Goal: Information Seeking & Learning: Understand process/instructions

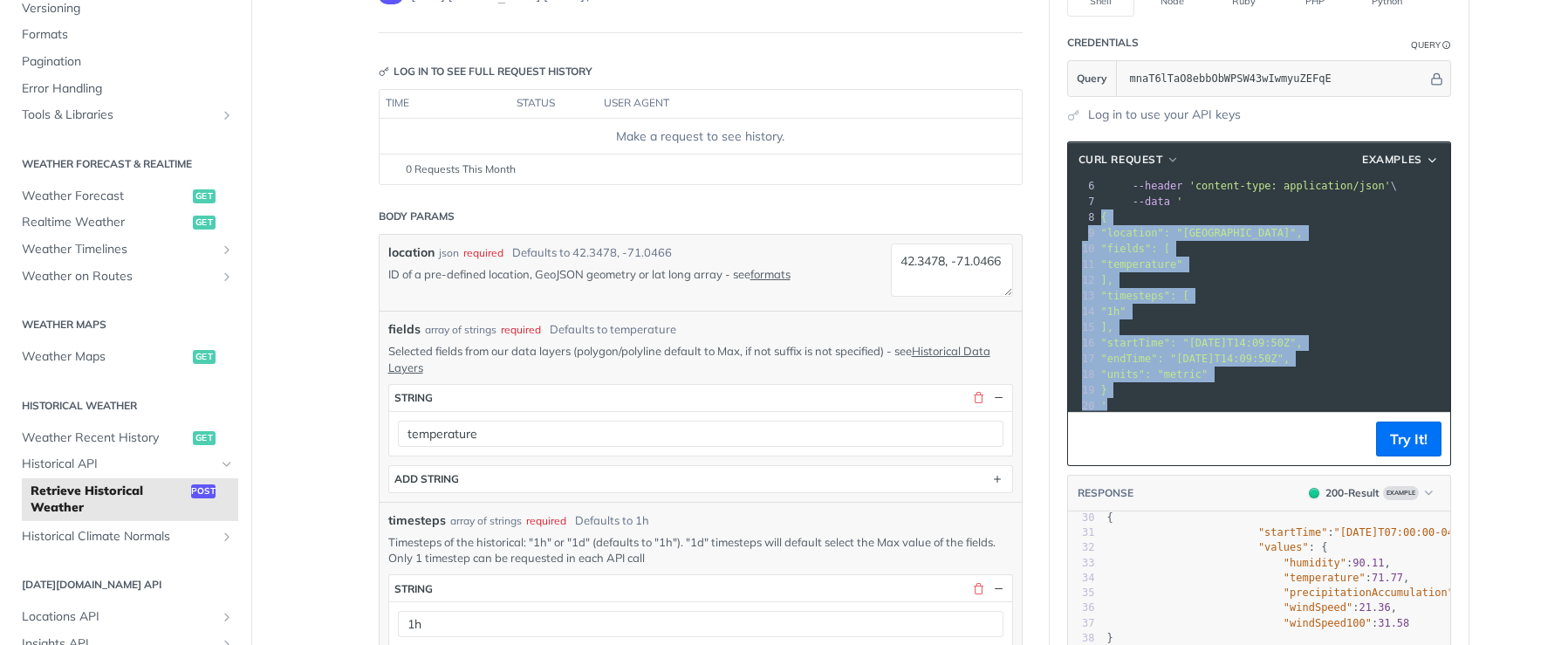
scroll to position [101, 0]
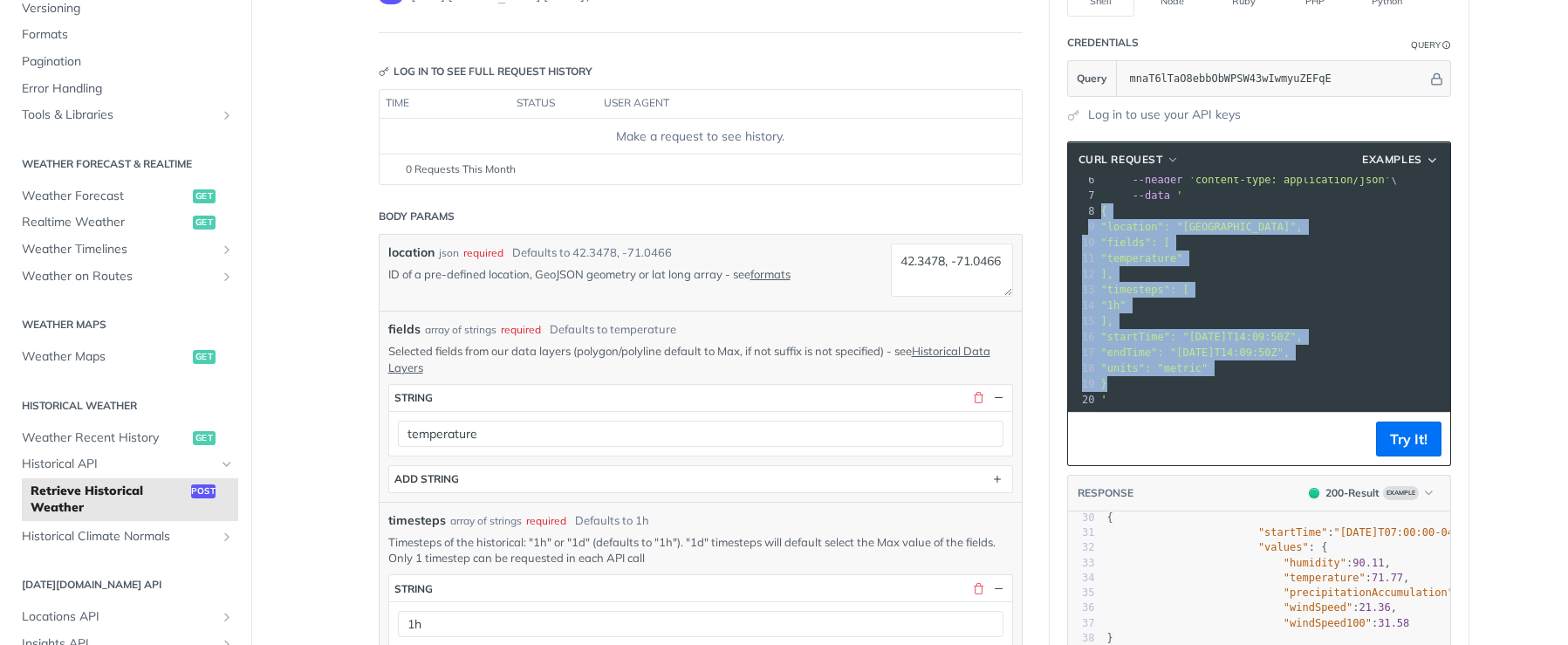
drag, startPoint x: 1096, startPoint y: 285, endPoint x: 1131, endPoint y: 372, distance: 93.8
click at [1131, 372] on div "1 curl --request POST \ 2 --url '[URL][DOMAIN_NAME][DATE]' \ 3 --compressed \ 4…" at bounding box center [1366, 250] width 536 height 314
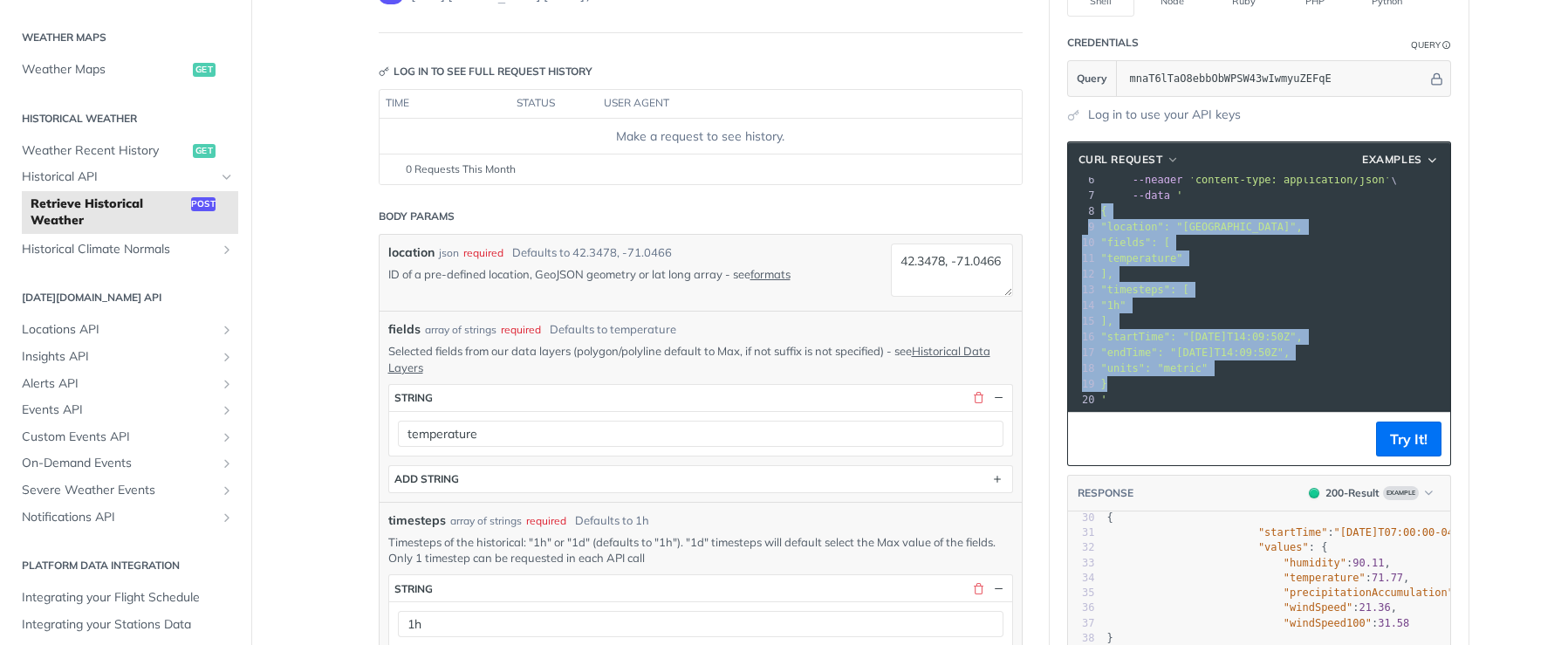
scroll to position [528, 0]
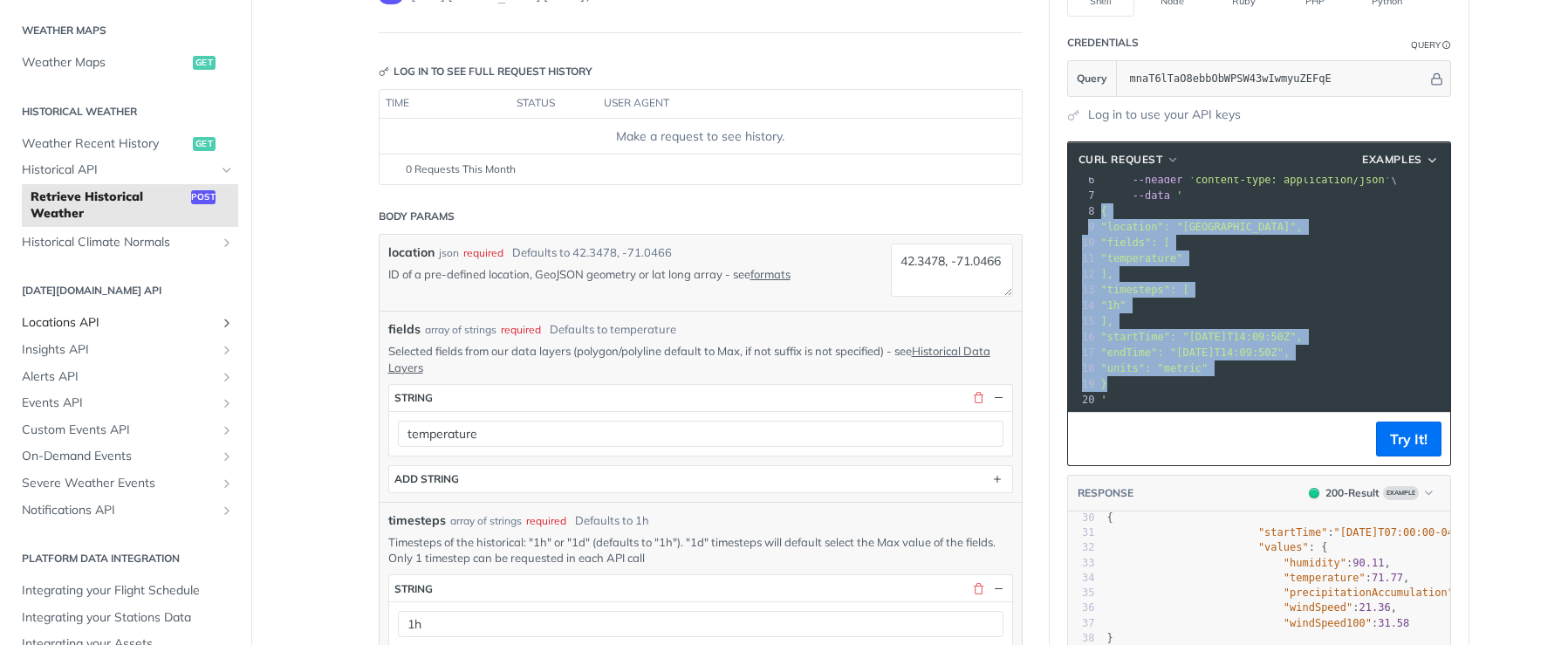
click at [143, 322] on span "Locations API" at bounding box center [118, 322] width 193 height 18
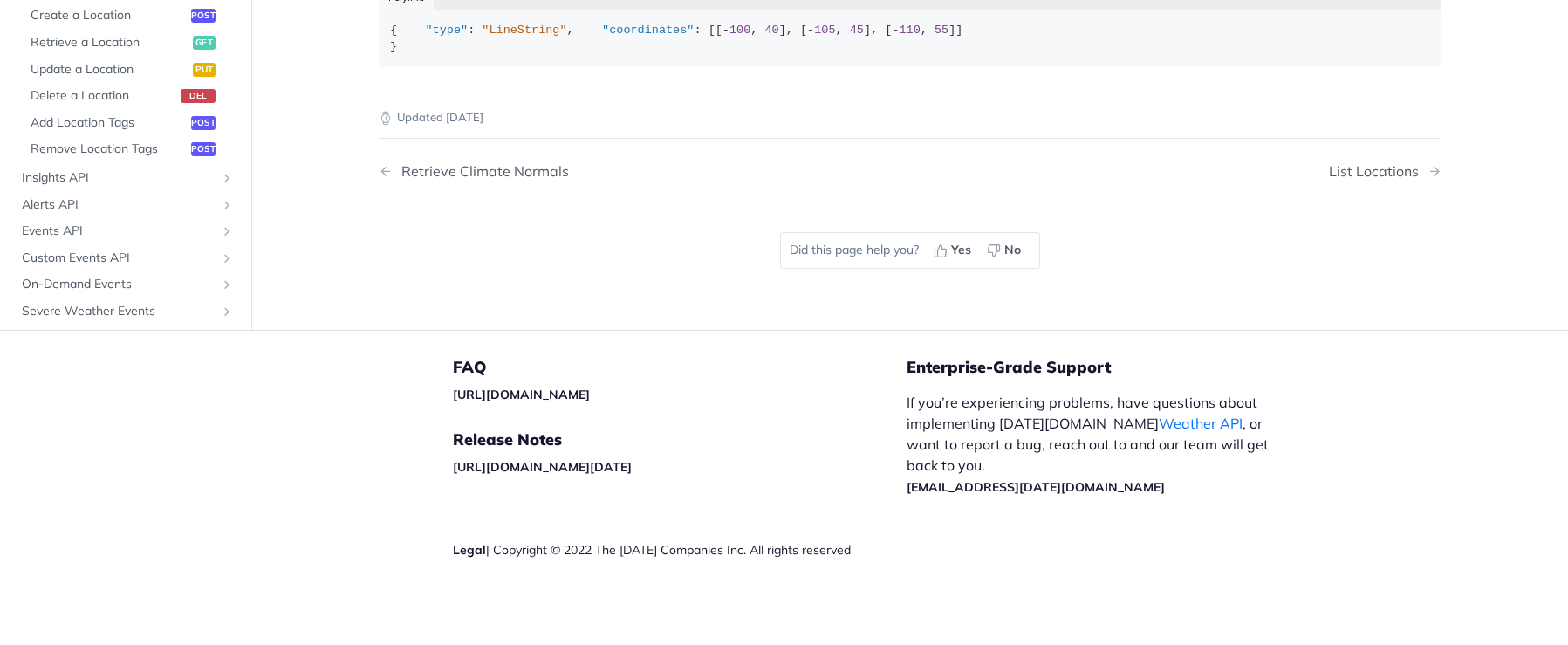
scroll to position [1134, 0]
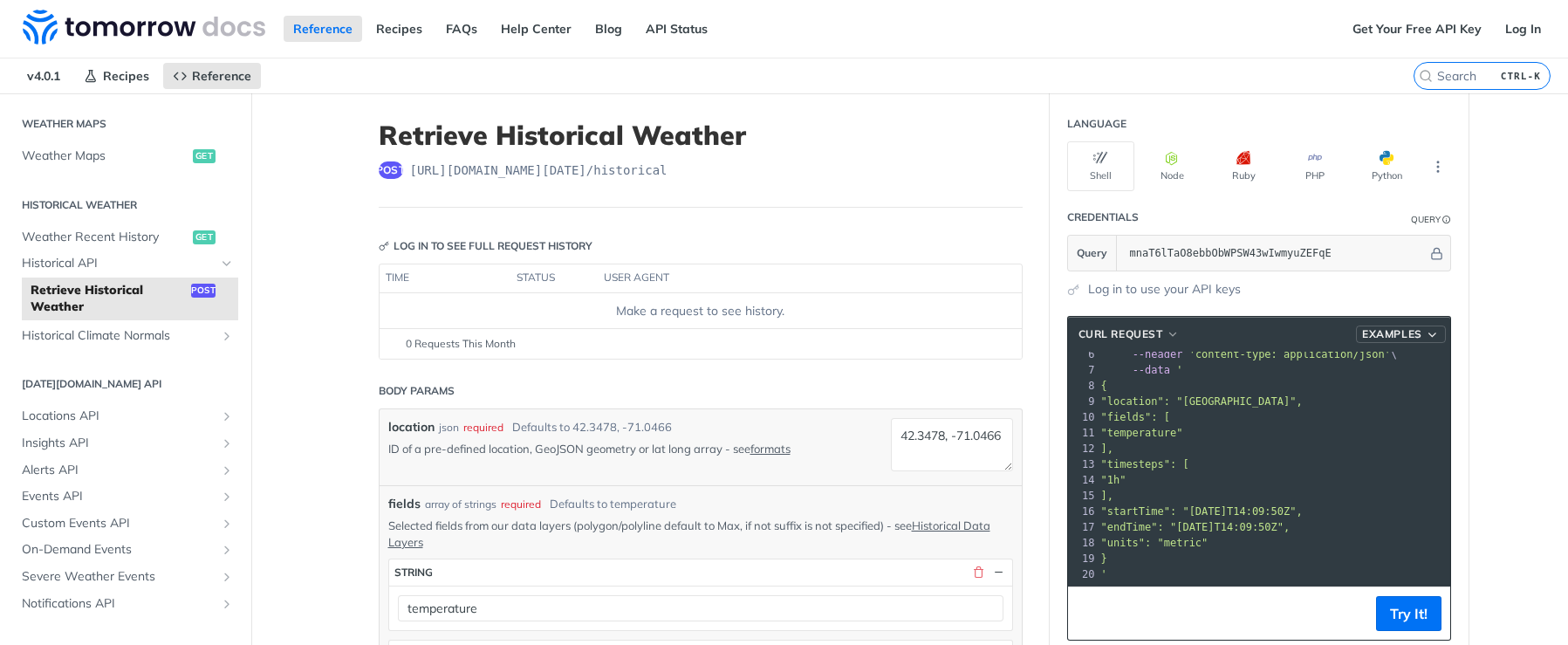
click at [1428, 334] on icon "button" at bounding box center [1433, 334] width 14 height 13
click at [1359, 357] on span "Request Example" at bounding box center [1330, 364] width 98 height 19
type input "string"
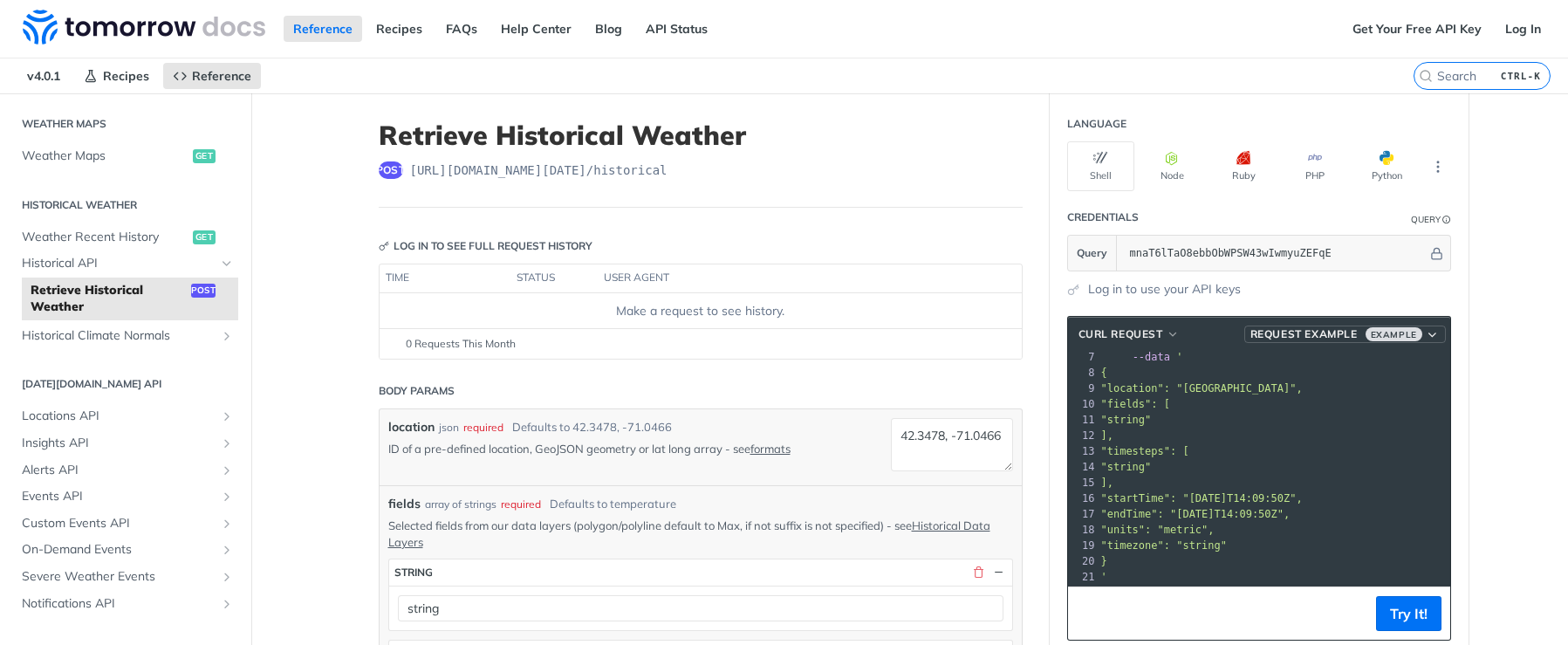
click at [1299, 333] on span "Request Example" at bounding box center [1304, 334] width 107 height 16
click at [1314, 359] on span "Request Example" at bounding box center [1330, 364] width 98 height 19
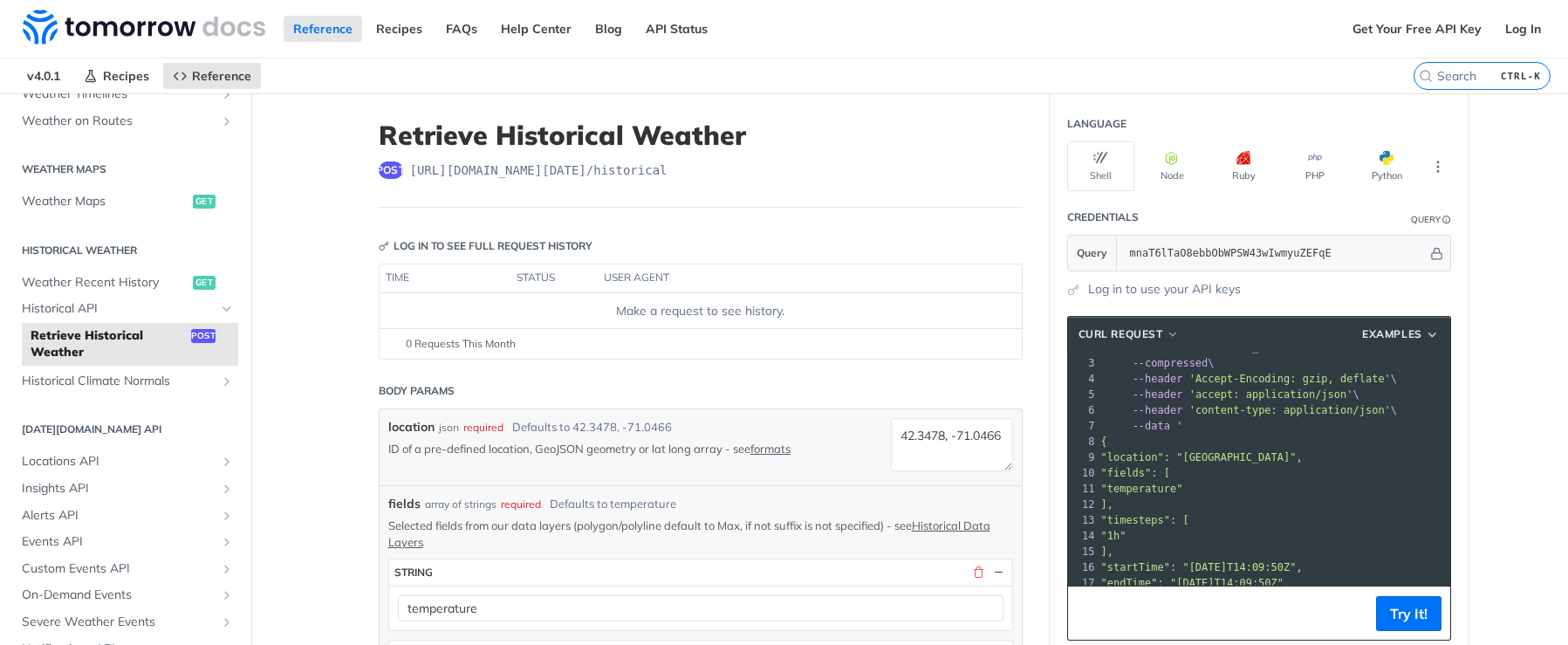
scroll to position [101, 0]
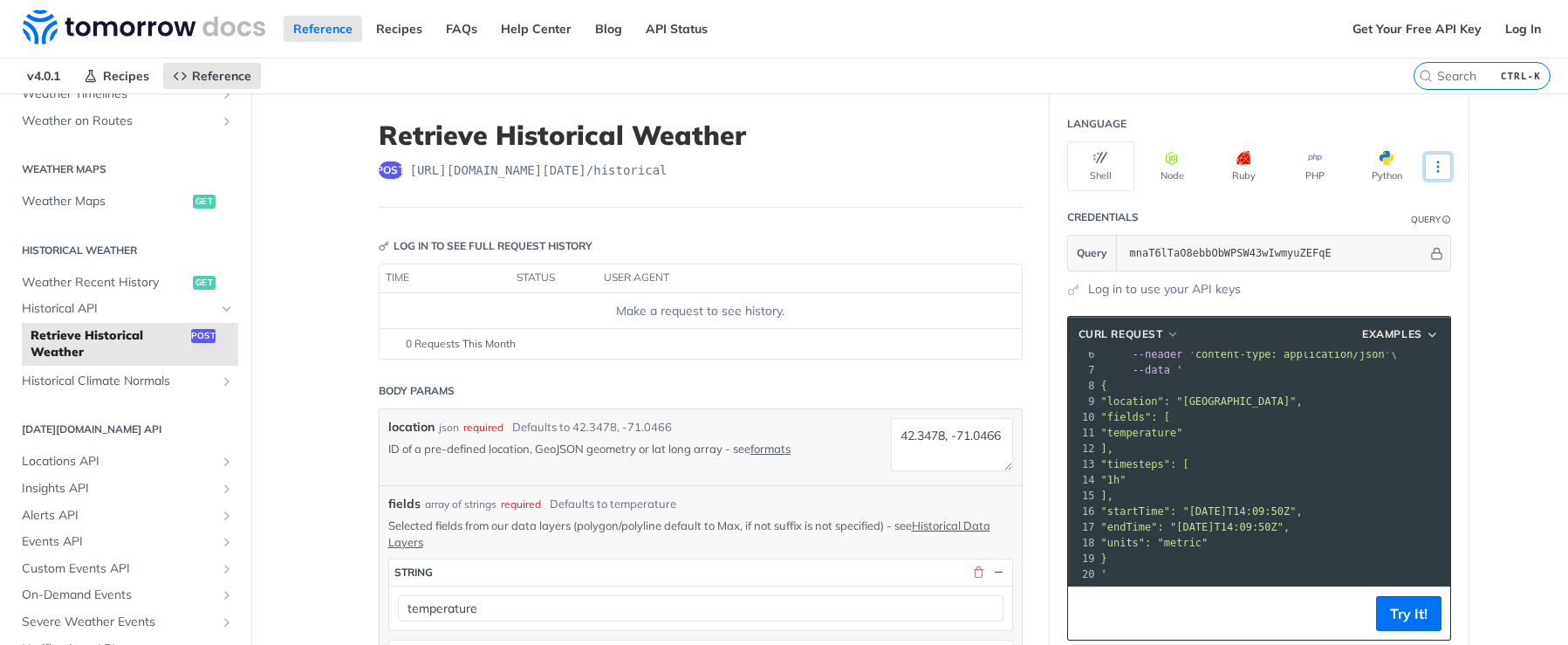
click at [1433, 165] on icon "More ellipsis" at bounding box center [1439, 167] width 16 height 16
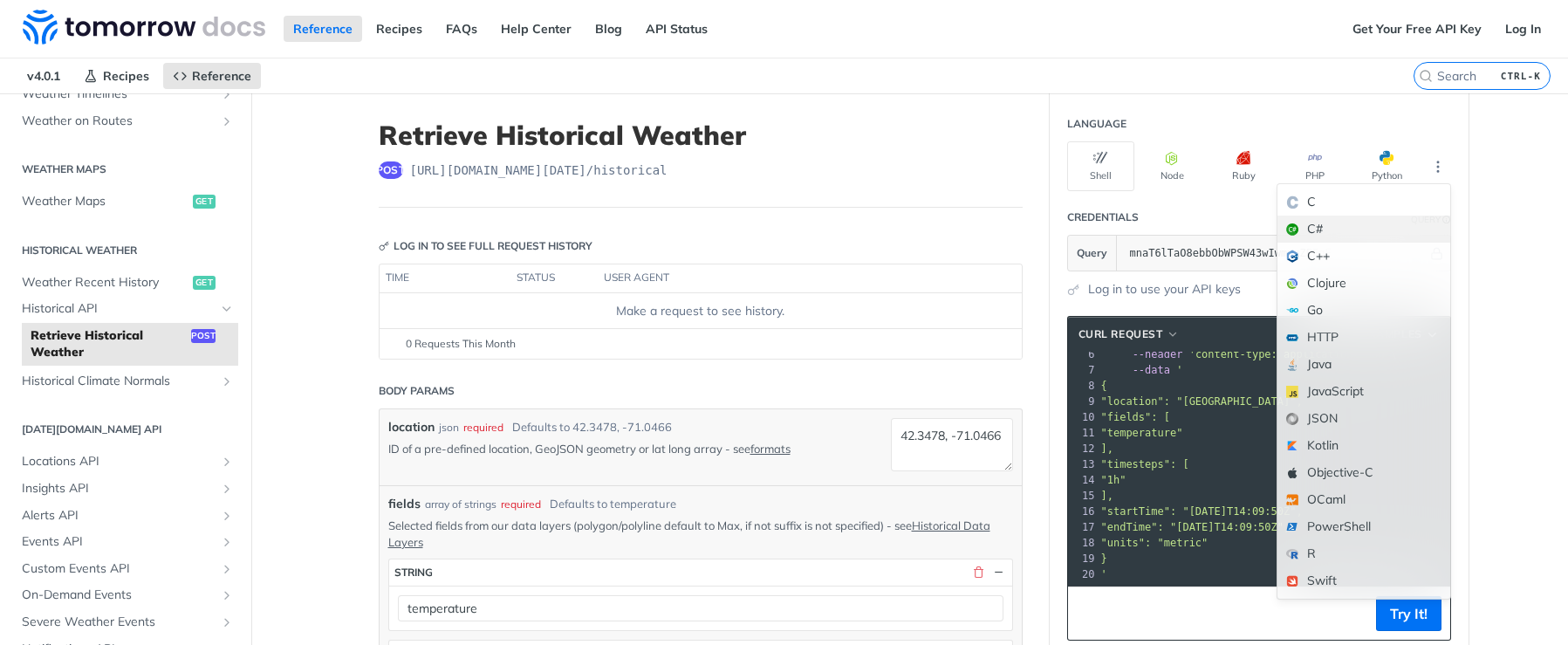
click at [1309, 229] on div "C#" at bounding box center [1364, 229] width 173 height 27
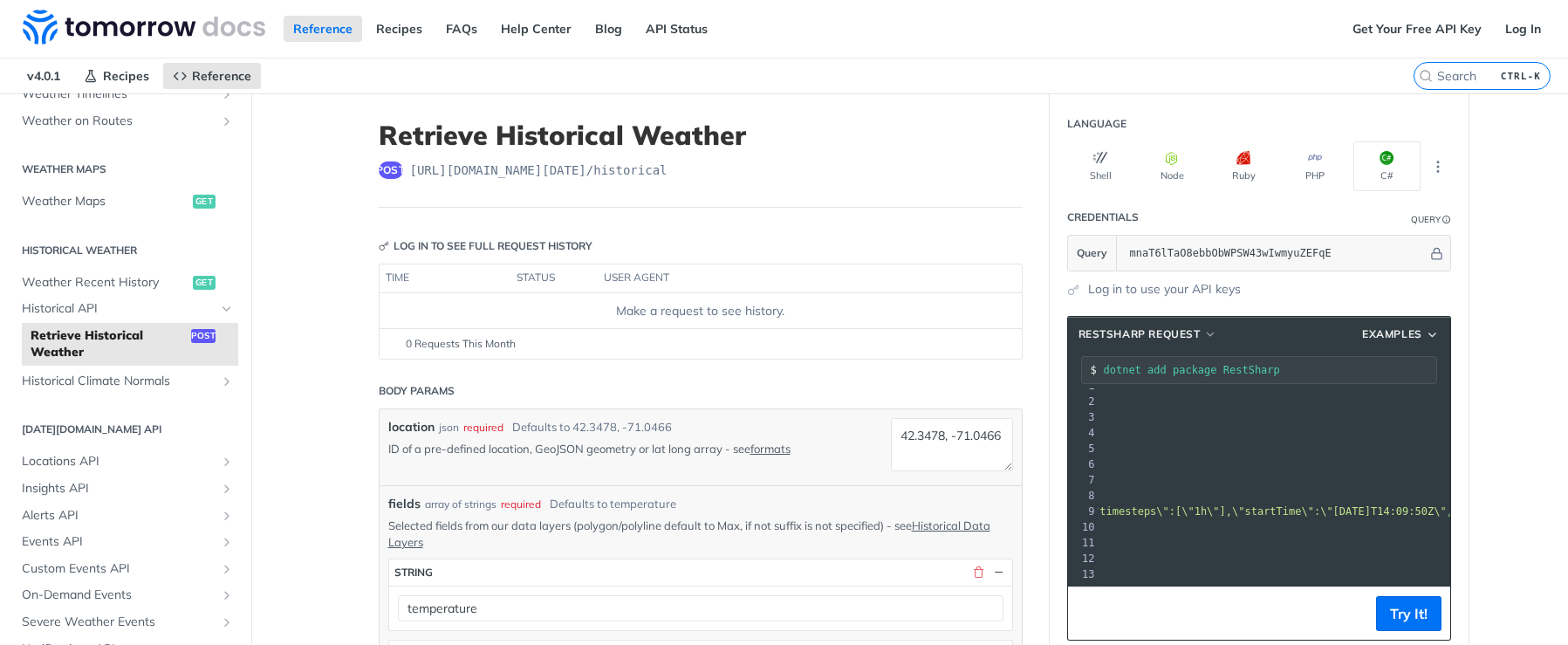
scroll to position [27, 0]
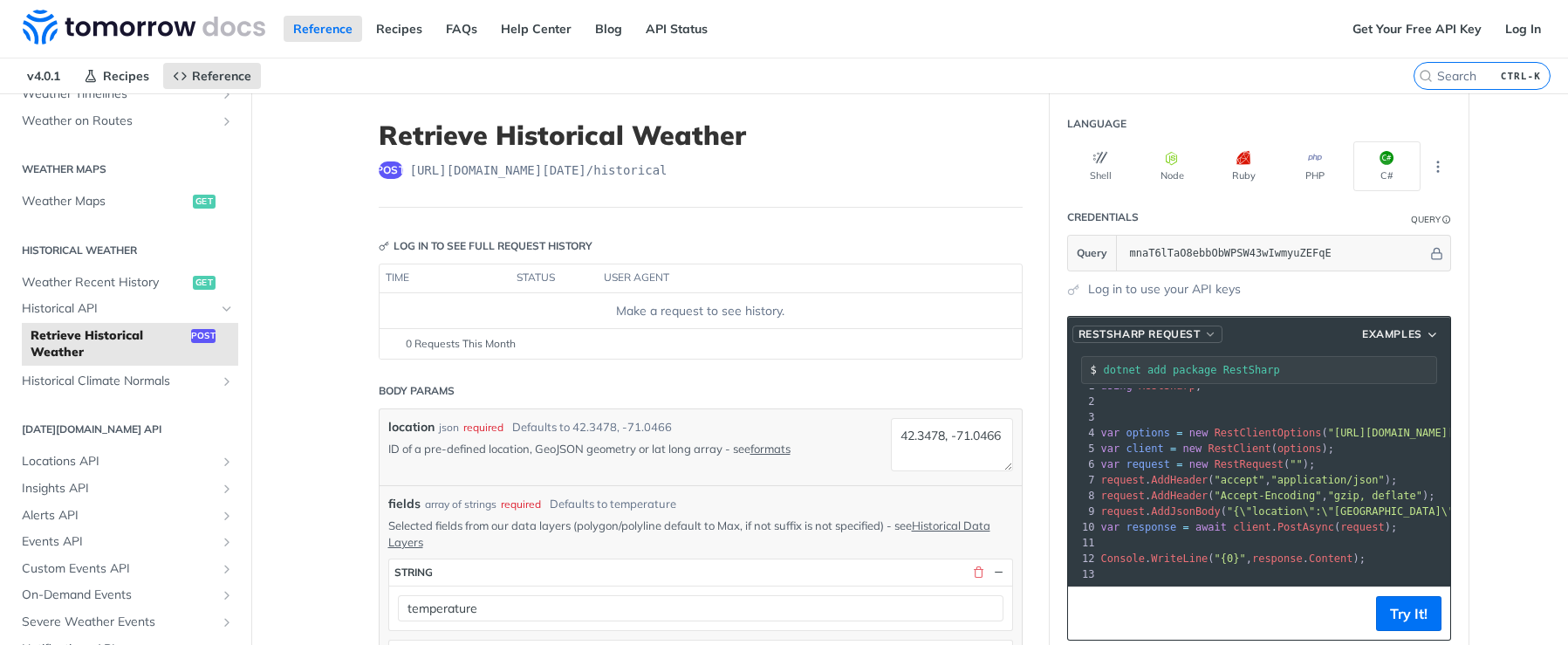
click at [1206, 334] on span "button" at bounding box center [1211, 334] width 13 height 12
click at [1085, 153] on button "Shell" at bounding box center [1100, 167] width 67 height 50
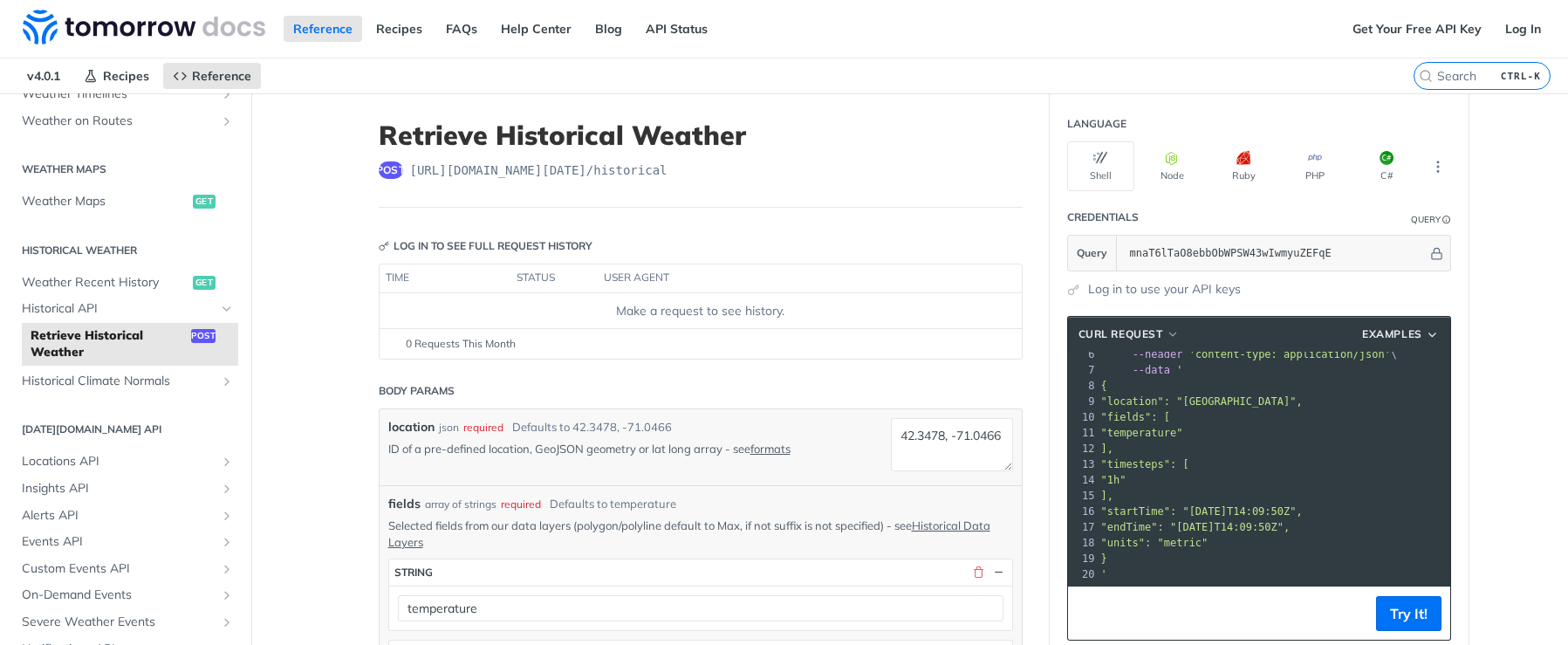
scroll to position [0, 0]
drag, startPoint x: 1174, startPoint y: 388, endPoint x: 1285, endPoint y: 387, distance: 111.0
click at [1285, 396] on span ""location": "[GEOGRAPHIC_DATA]"," at bounding box center [1203, 402] width 201 height 12
copy span ""42.3478, -71.0466""
drag, startPoint x: 1186, startPoint y: 496, endPoint x: 1301, endPoint y: 497, distance: 115.0
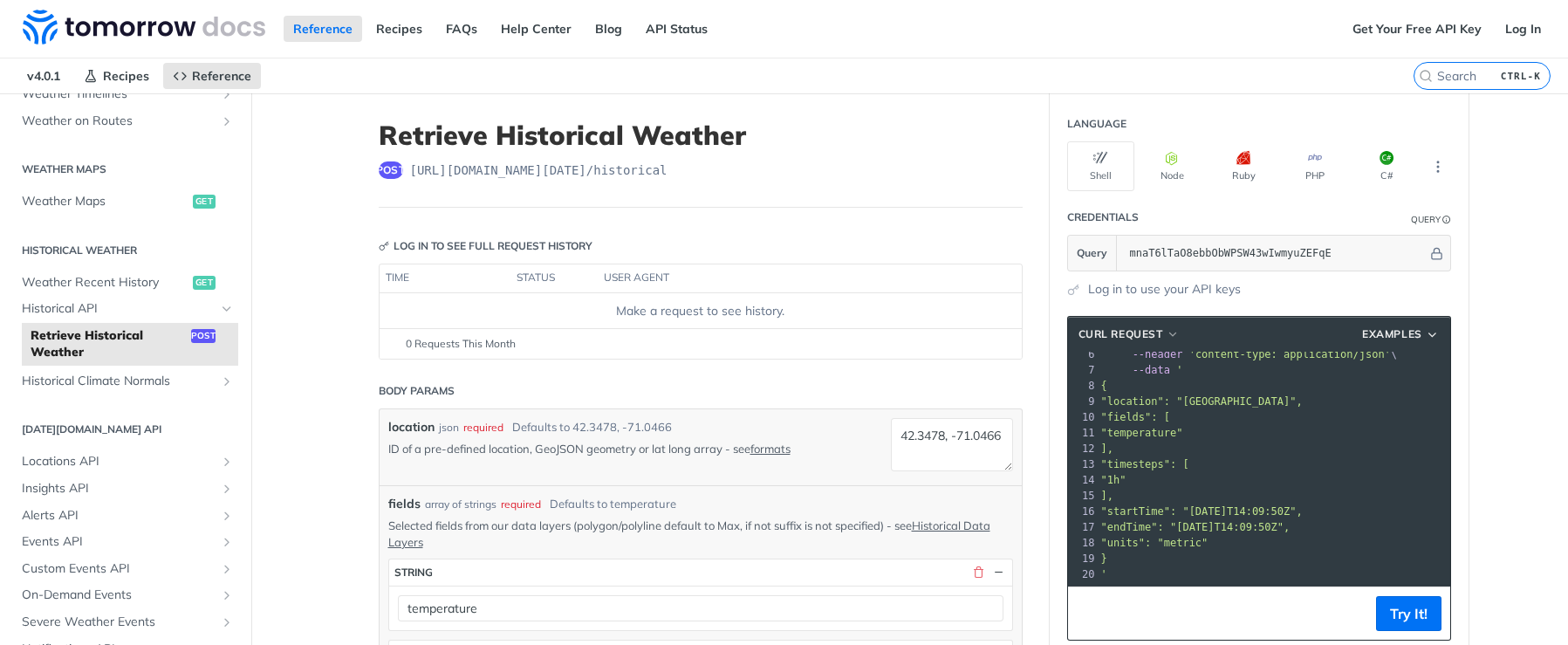
click at [1301, 505] on span ""startTime": "[DATE]T14:09:50Z"," at bounding box center [1203, 511] width 201 height 12
copy span "[DATE]T14:09:50Z"
drag, startPoint x: 1177, startPoint y: 513, endPoint x: 1288, endPoint y: 513, distance: 111.0
click at [1288, 521] on span ""endTime": "[DATE]T14:09:50Z"," at bounding box center [1196, 527] width 189 height 12
copy span "[DATE]T14:09:50Z"
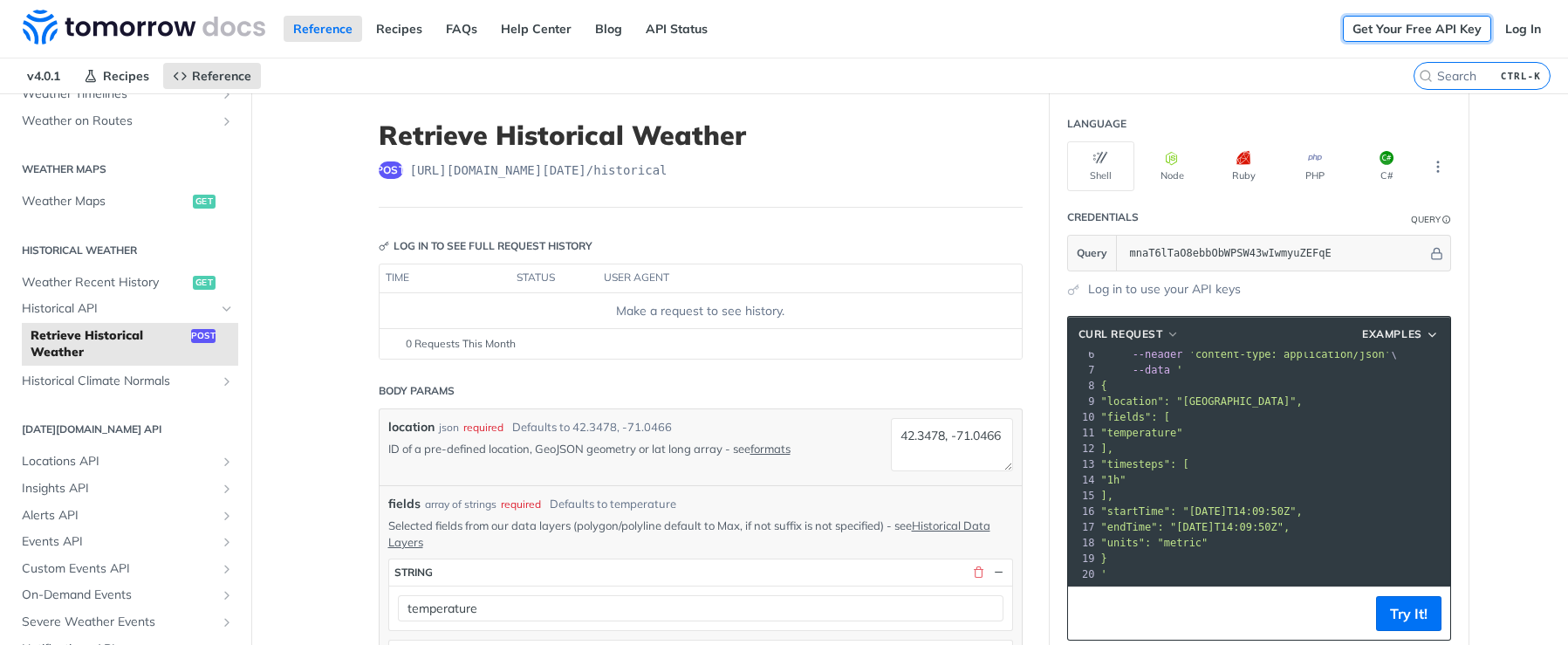
click at [1403, 24] on link "Get Your Free API Key" at bounding box center [1417, 29] width 148 height 26
click at [1517, 24] on link "Log In" at bounding box center [1523, 29] width 55 height 26
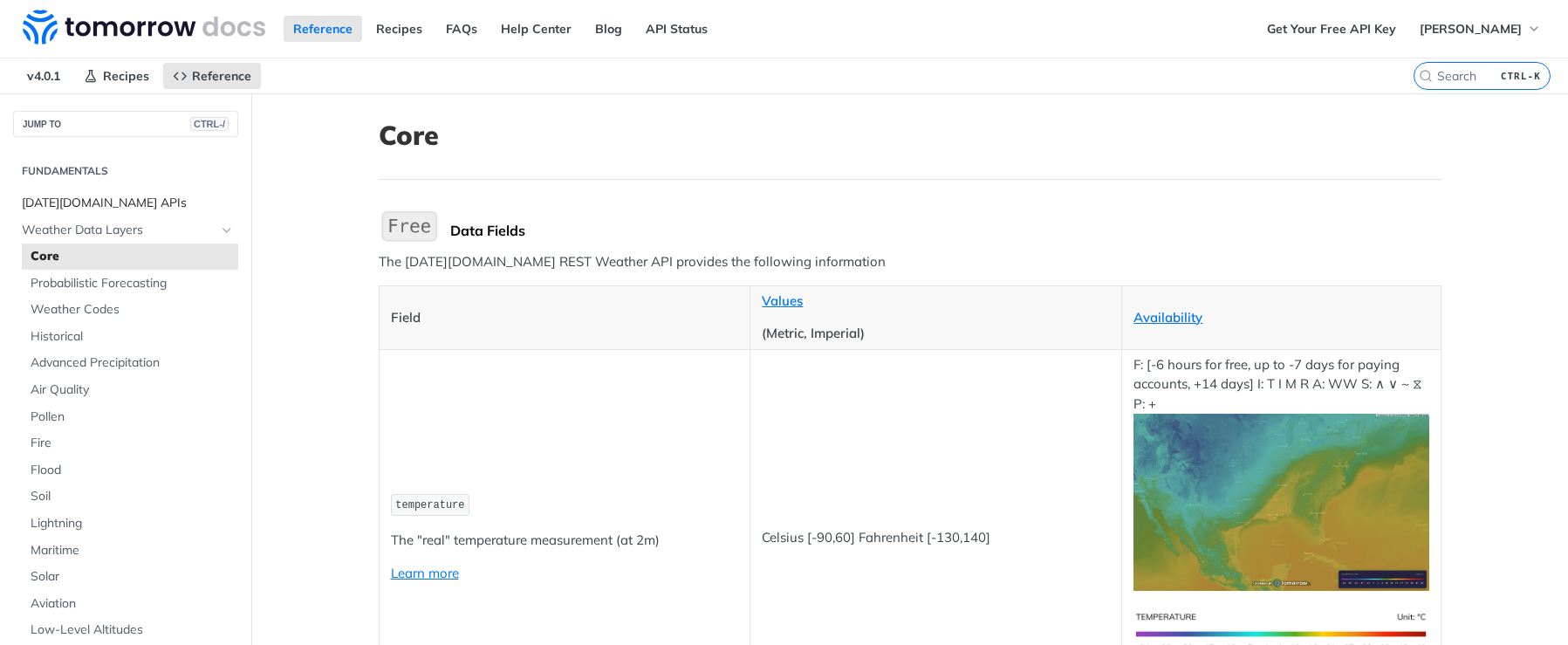
click at [85, 204] on span "[DATE][DOMAIN_NAME] APIs" at bounding box center [127, 203] width 212 height 18
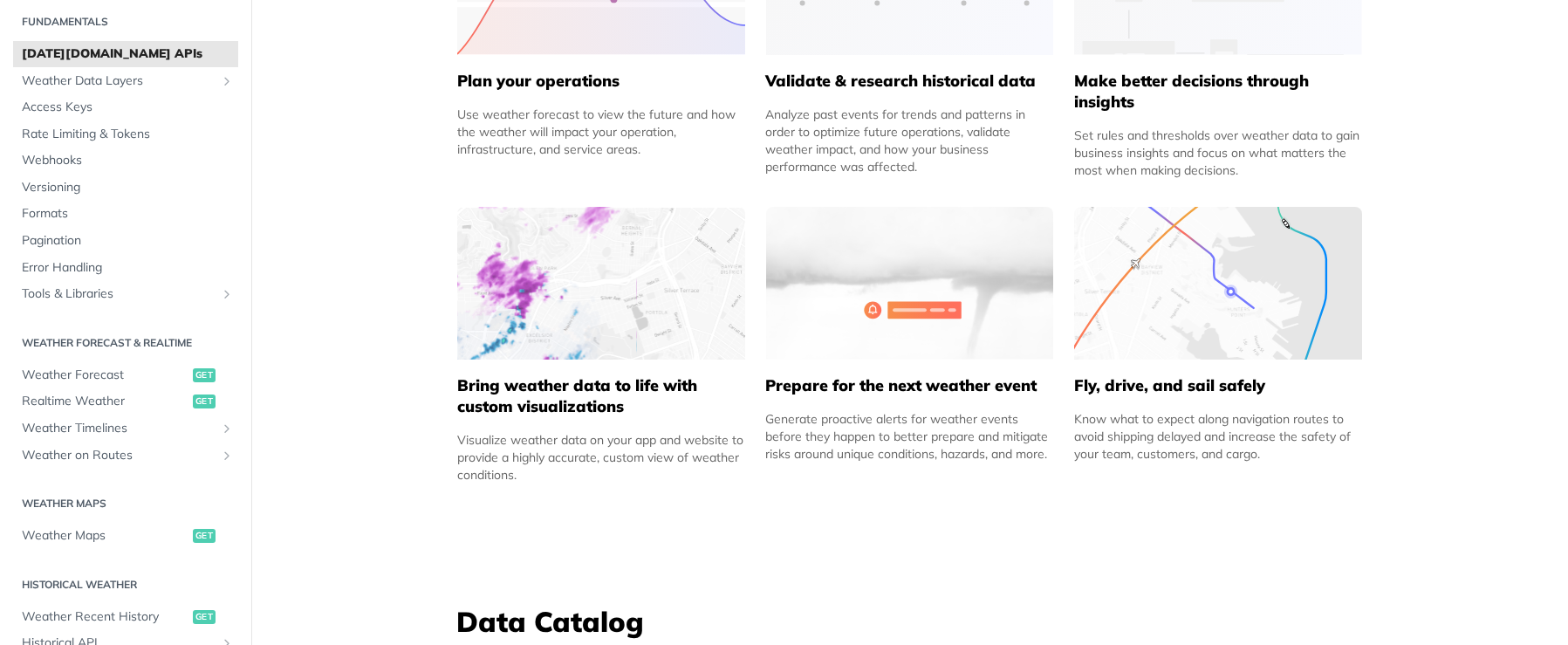
scroll to position [58, 0]
click at [86, 371] on span "Weather Forecast" at bounding box center [104, 373] width 167 height 18
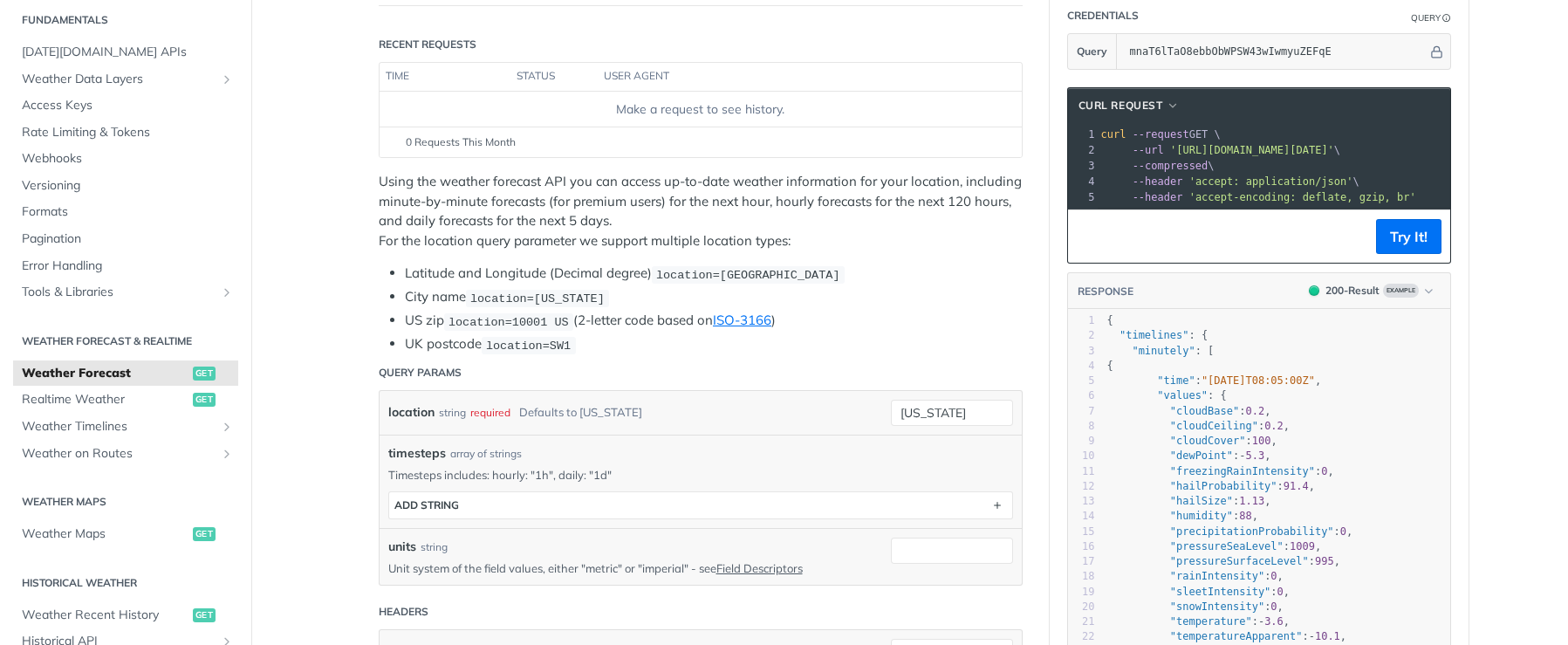
scroll to position [175, 0]
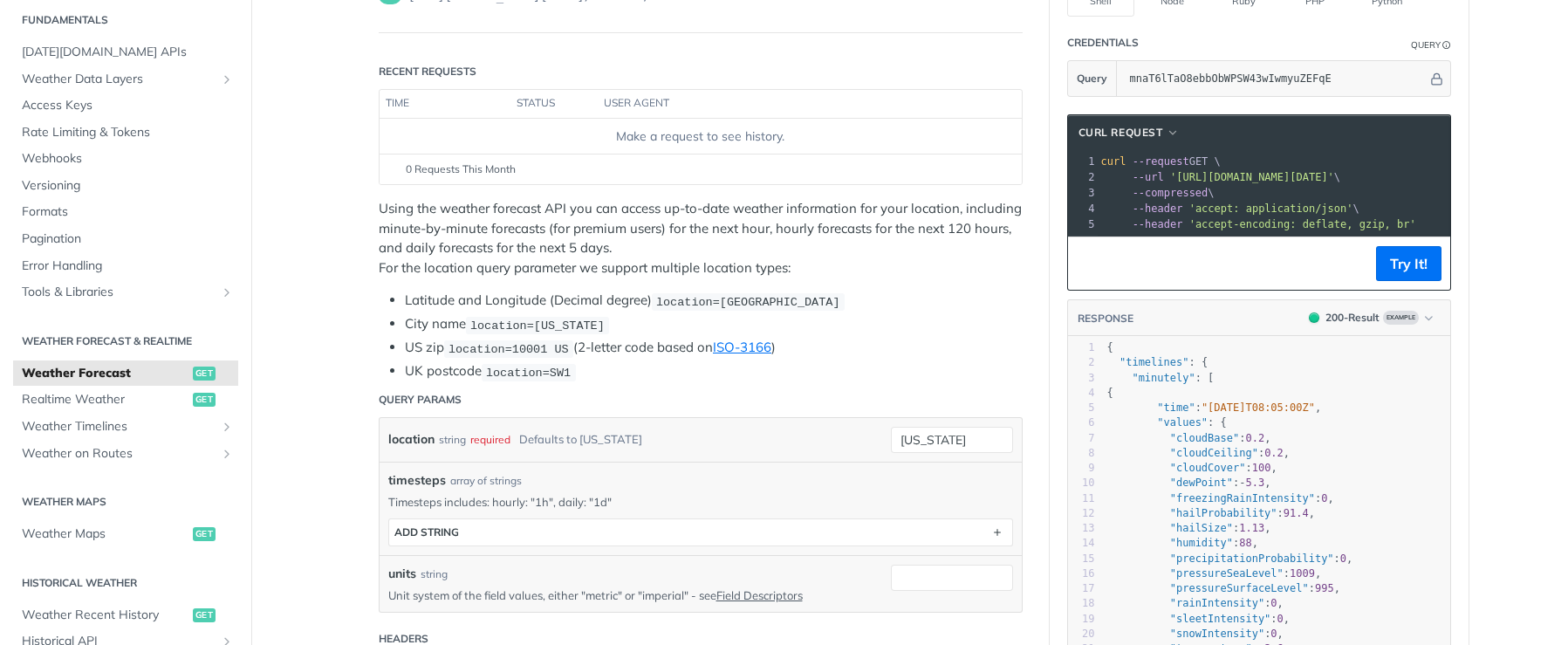
click at [1383, 192] on pre "--compressed \" at bounding box center [1441, 193] width 686 height 16
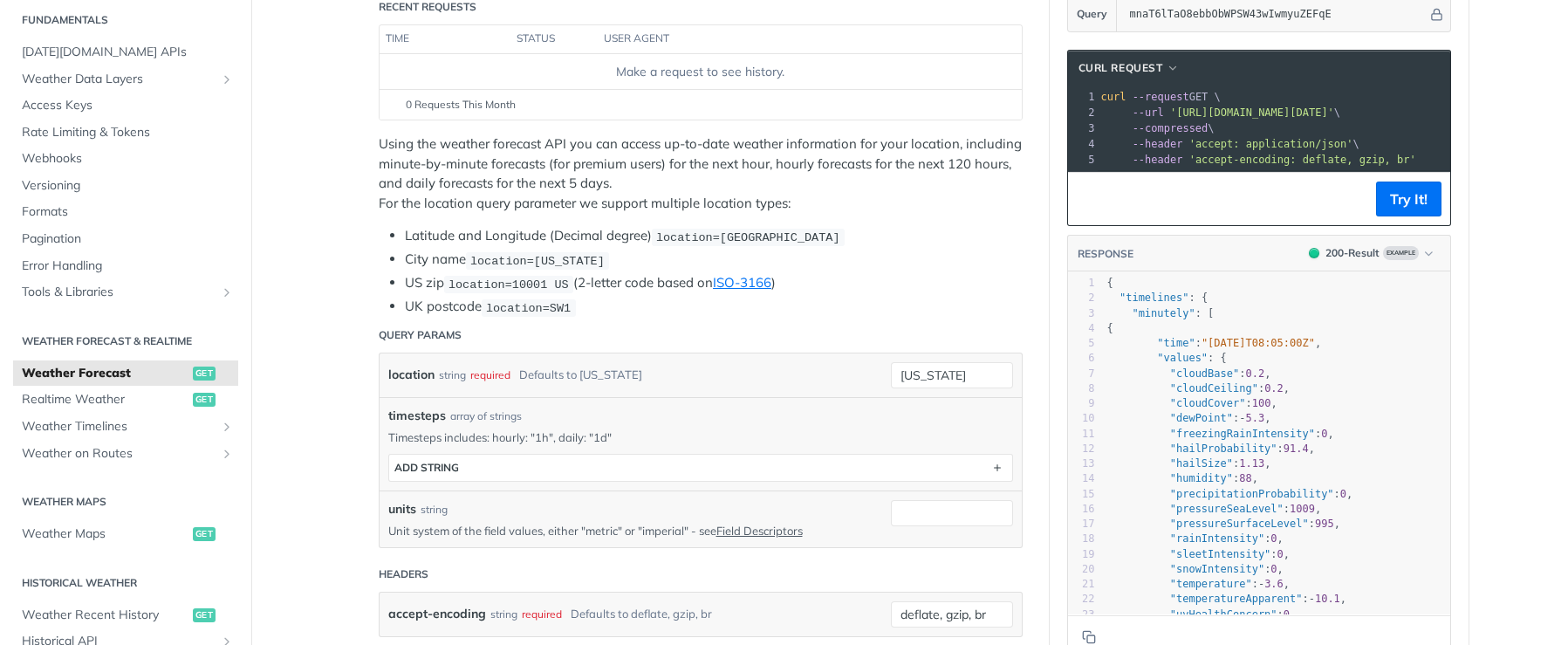
scroll to position [262, 0]
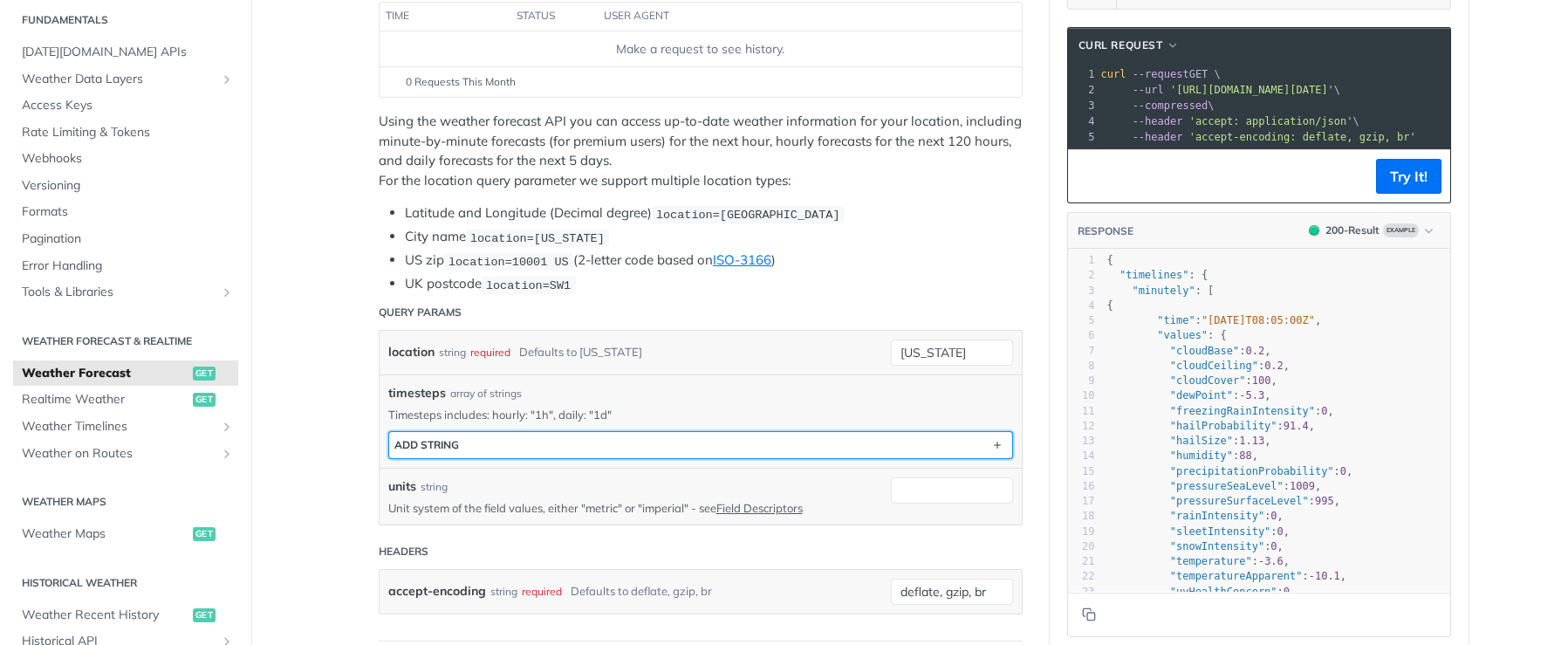
click at [483, 441] on button "ADD string" at bounding box center [701, 445] width 623 height 26
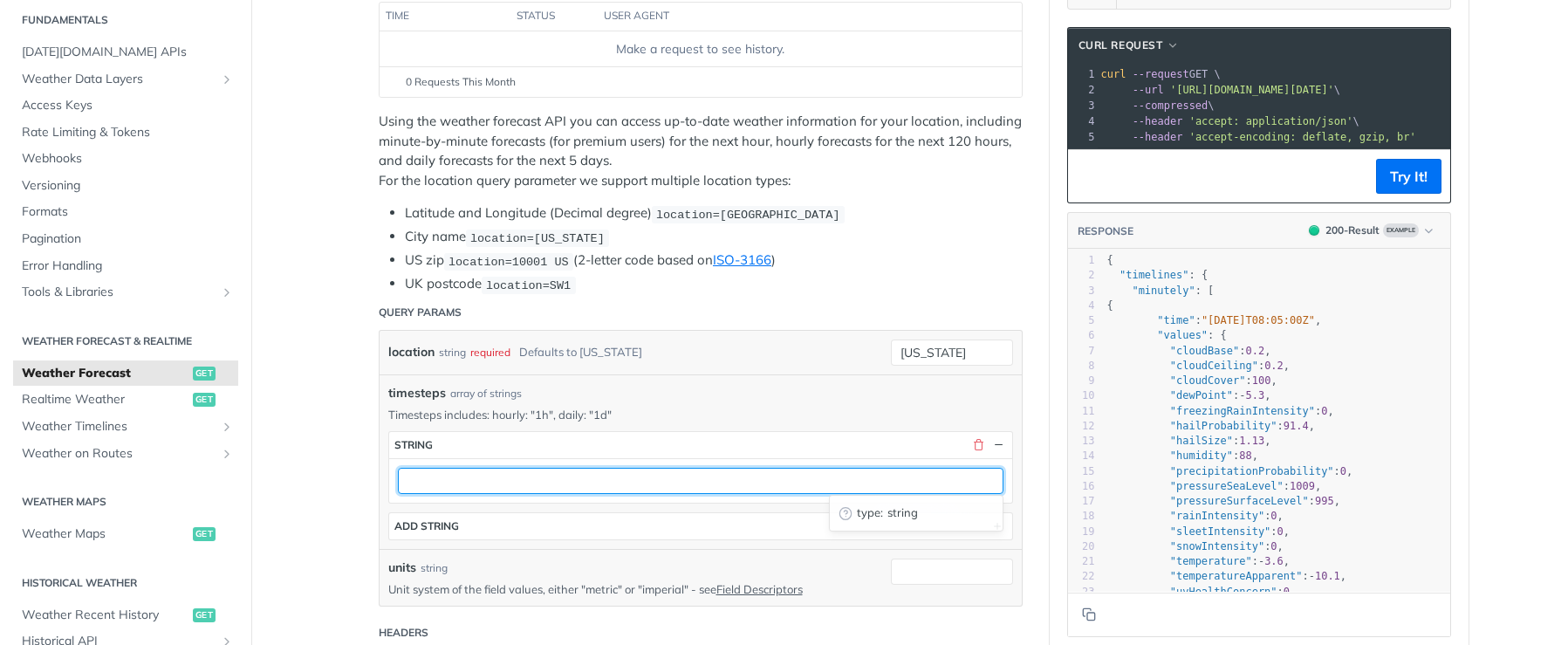
click at [462, 477] on input "text" at bounding box center [700, 480] width 605 height 26
type input "1d"
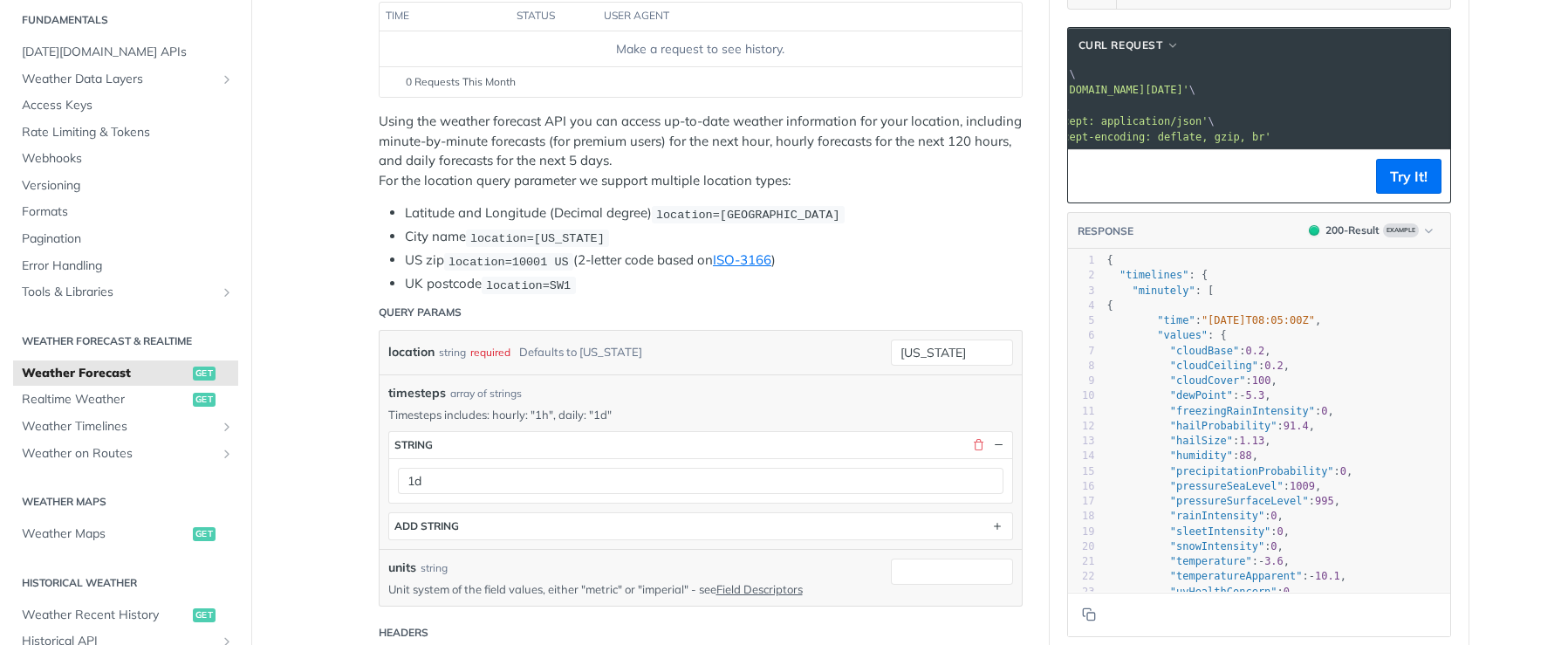
scroll to position [0, 0]
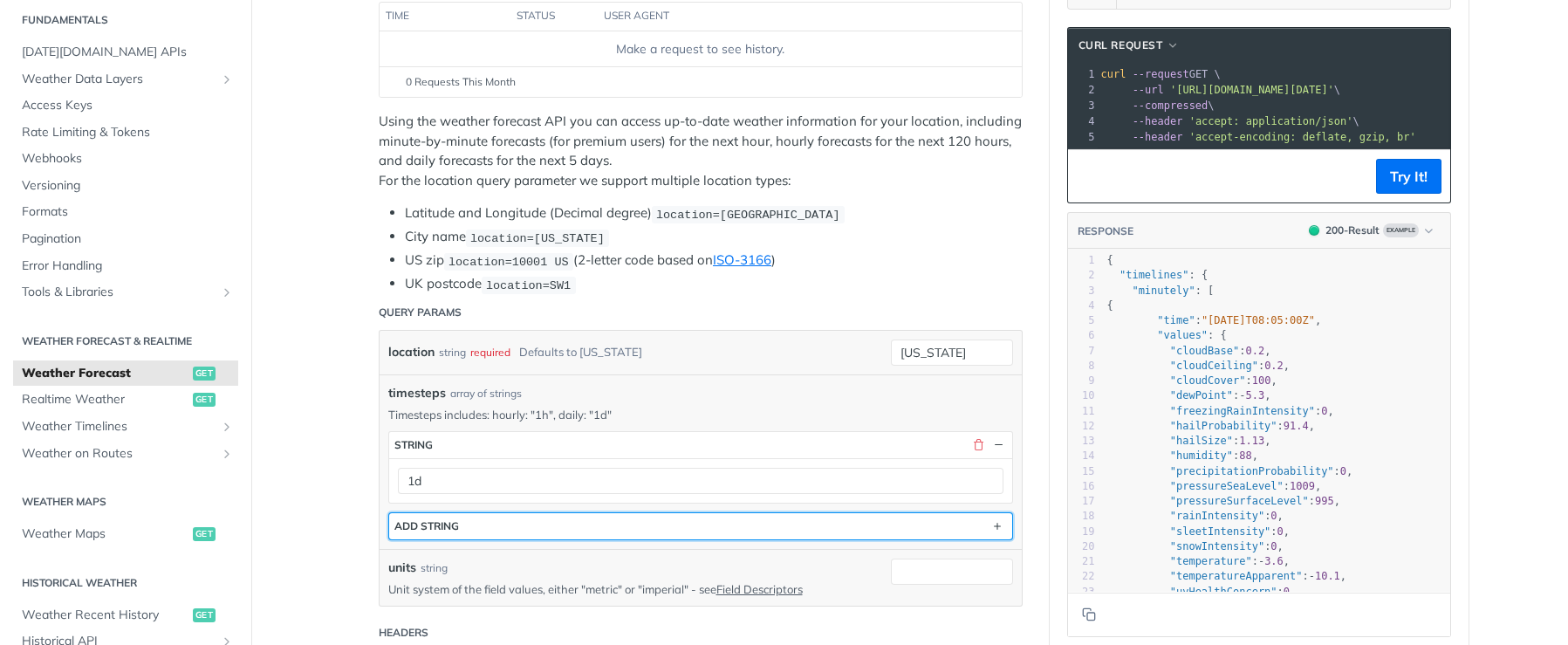
click at [450, 521] on div "ADD string" at bounding box center [427, 526] width 64 height 13
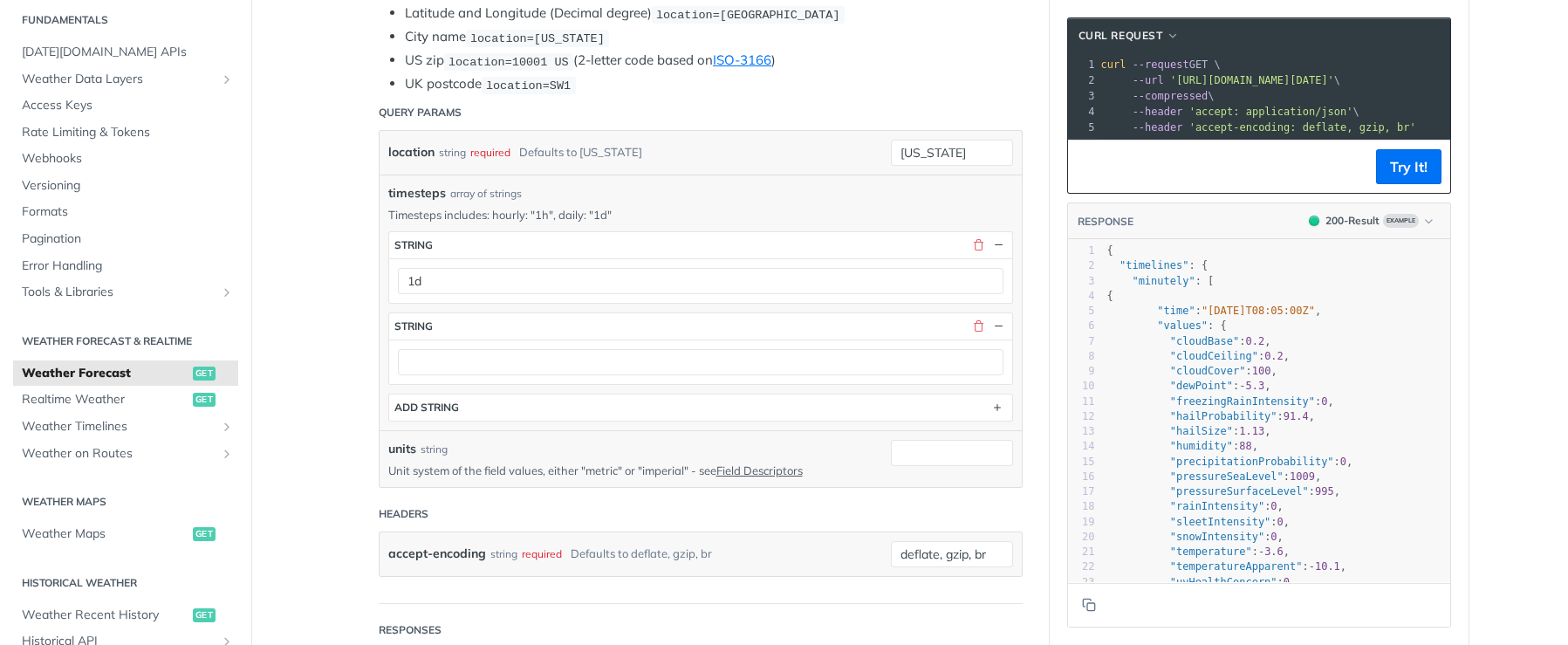
scroll to position [437, 0]
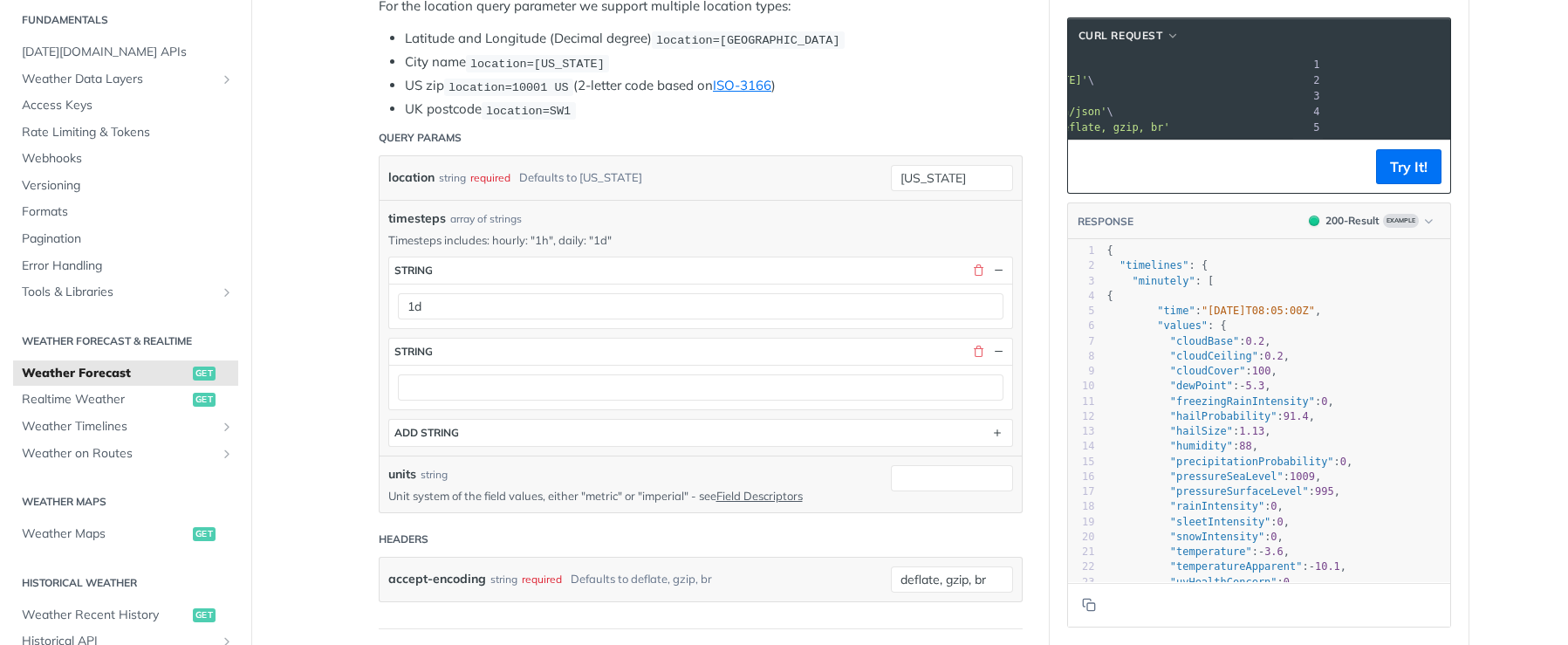
scroll to position [0, 472]
click at [876, 78] on span "'https://api.tomorrow.io/v4/weather/forecast?location=new%20york&timesteps=1d&t…" at bounding box center [794, 80] width 164 height 12
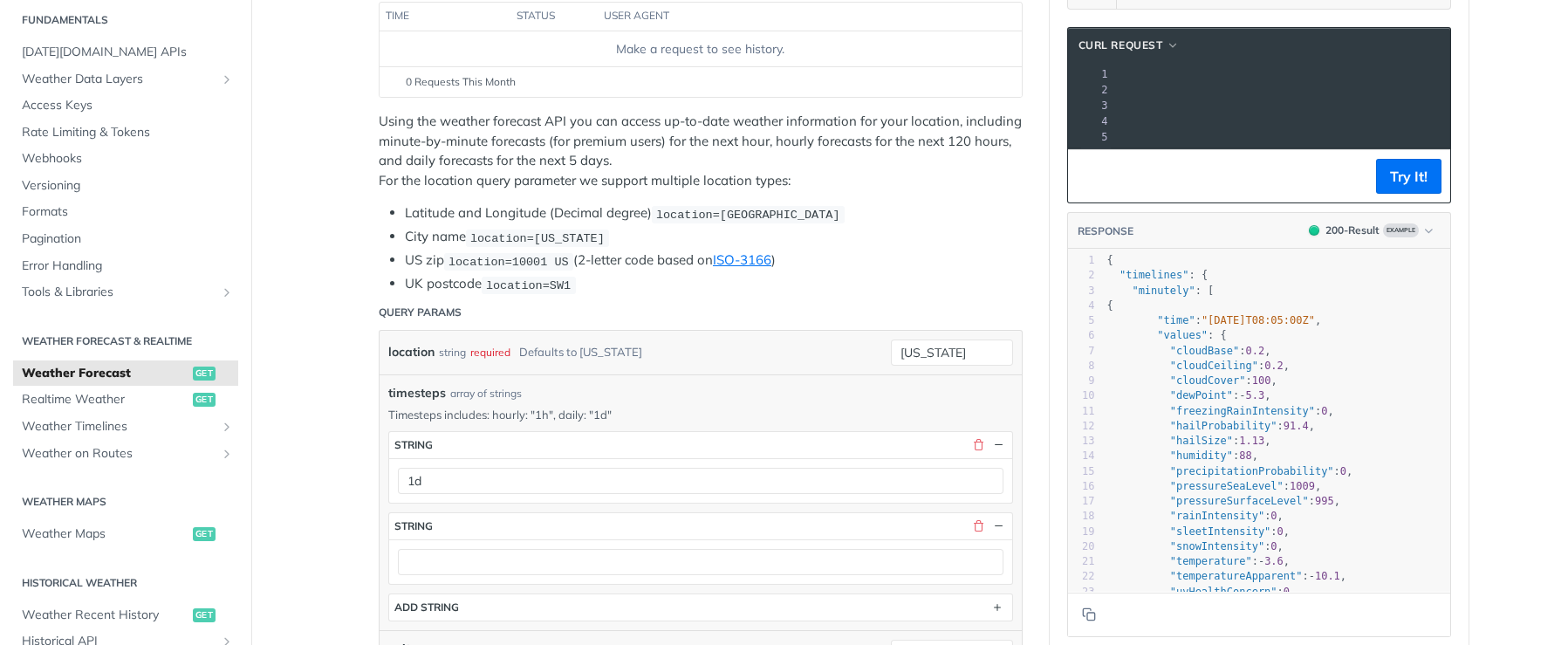
scroll to position [349, 0]
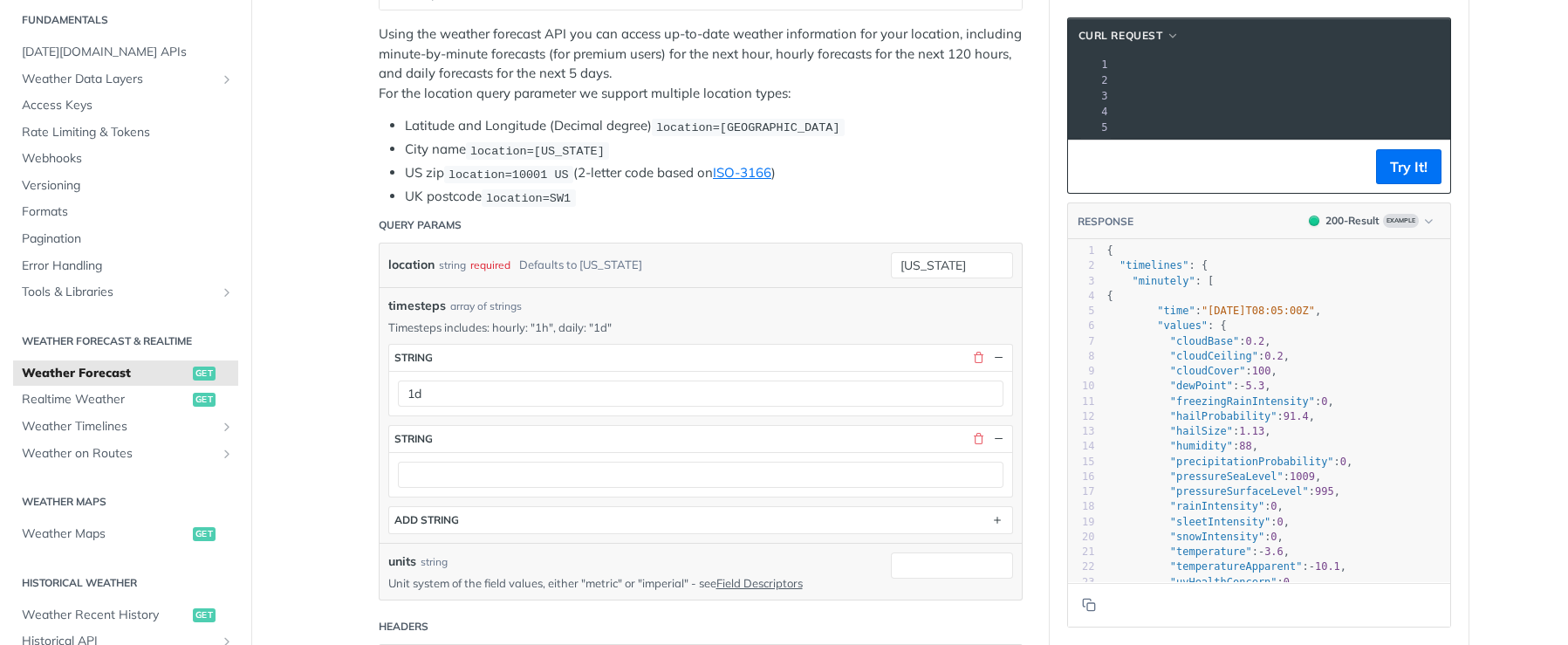
click at [410, 304] on span "timesteps" at bounding box center [417, 306] width 58 height 19
copy span "timesteps"
click at [650, 581] on p "Unit system of the field values, either "metric" or "imperial" - see Field Desc…" at bounding box center [627, 583] width 477 height 16
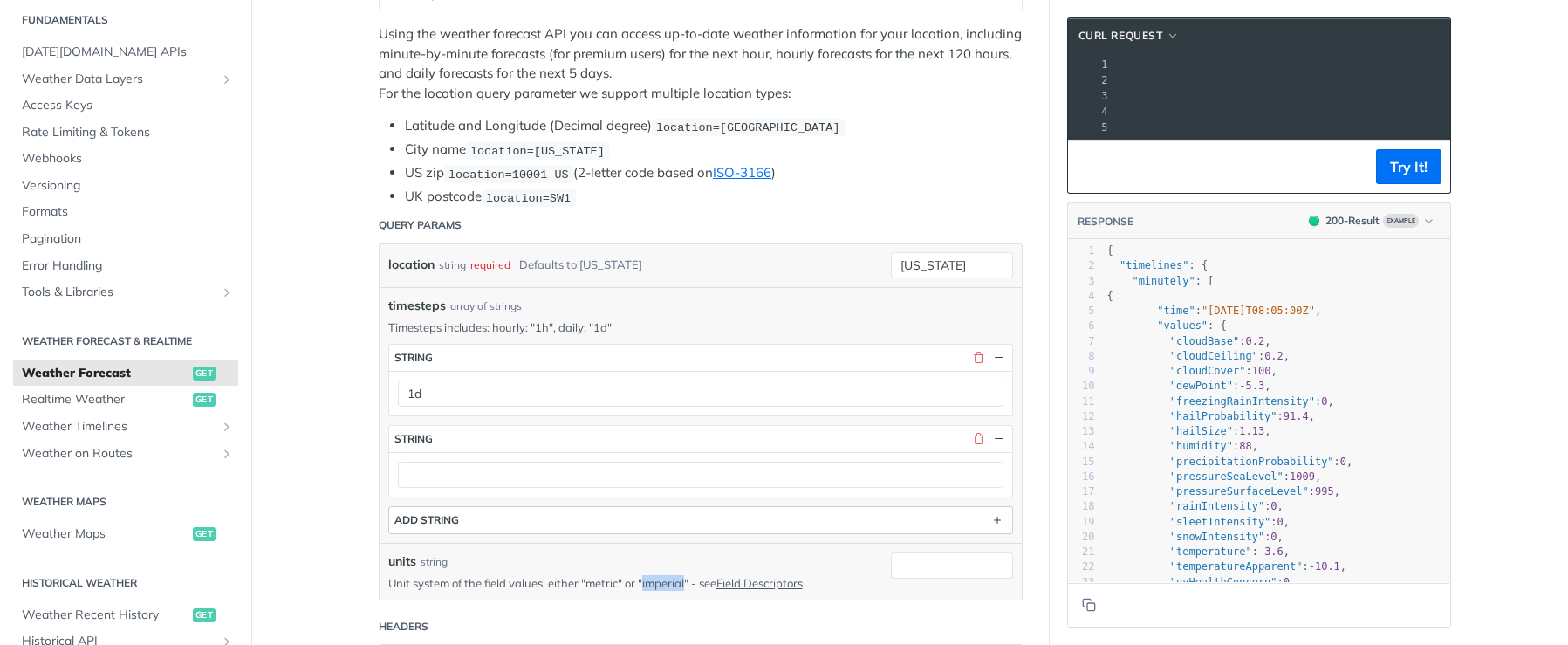
copy p "imperial"
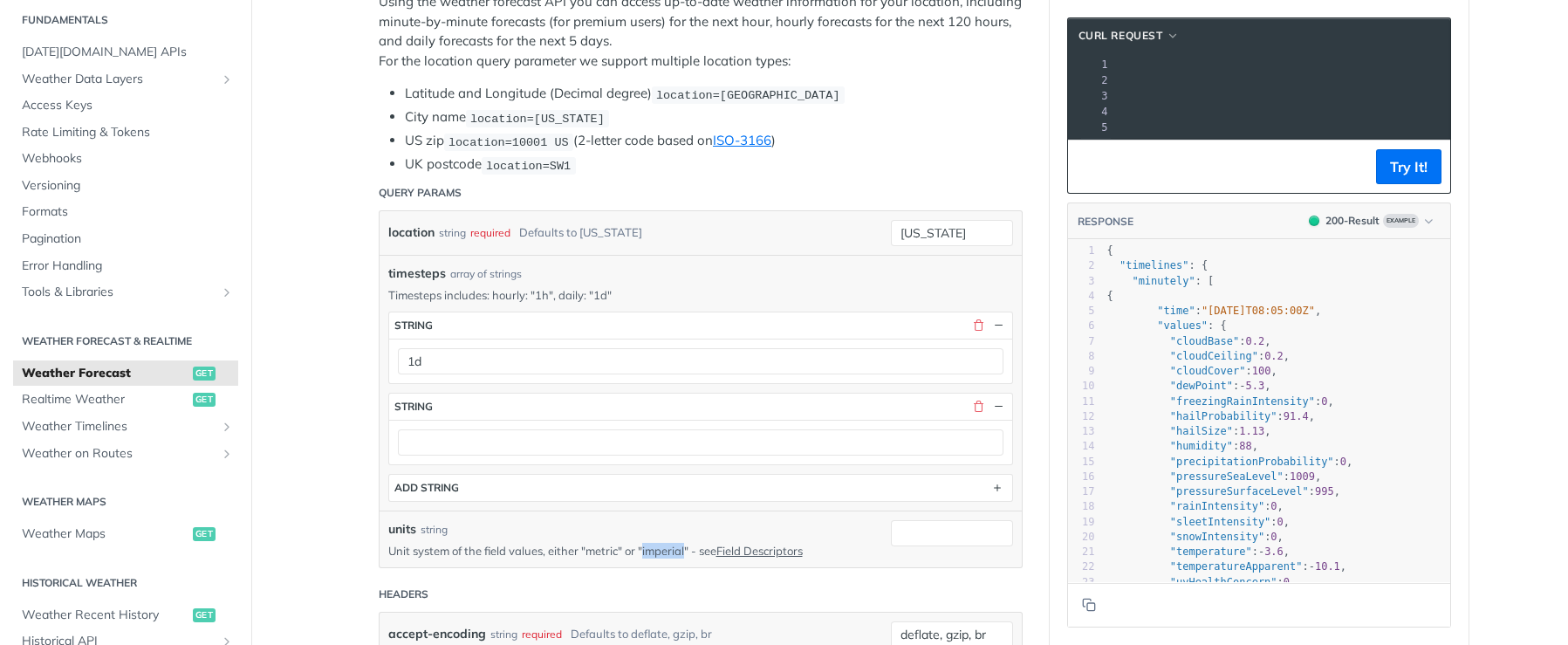
scroll to position [437, 0]
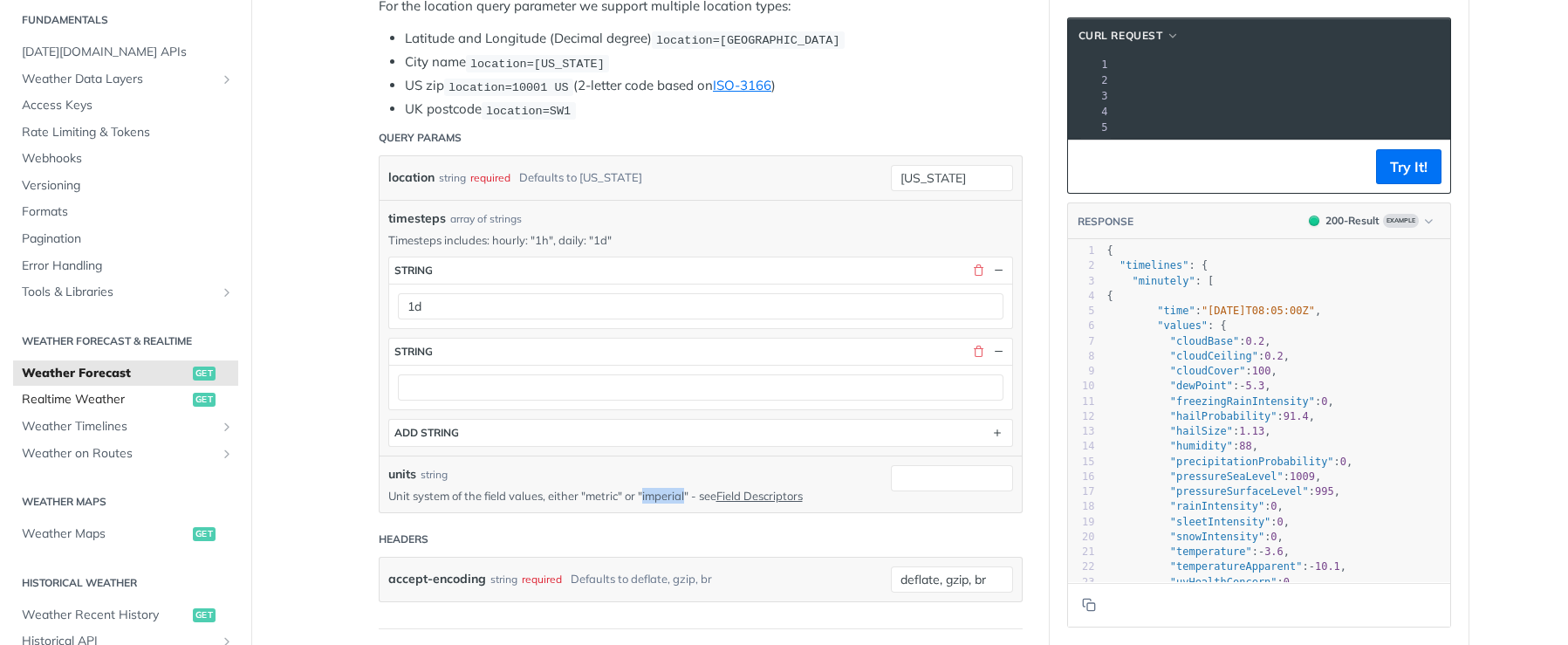
click at [82, 400] on span "Realtime Weather" at bounding box center [104, 400] width 167 height 18
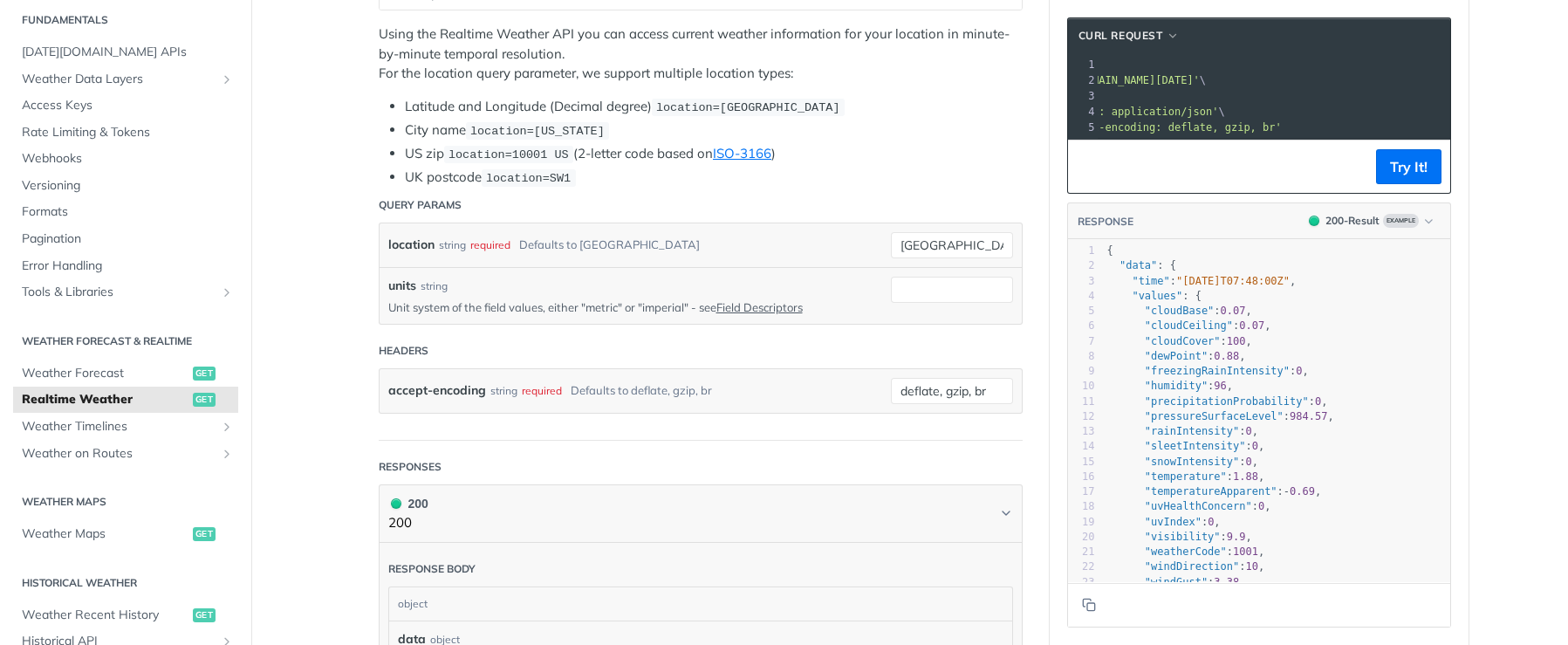
scroll to position [0, 131]
